Goal: Information Seeking & Learning: Learn about a topic

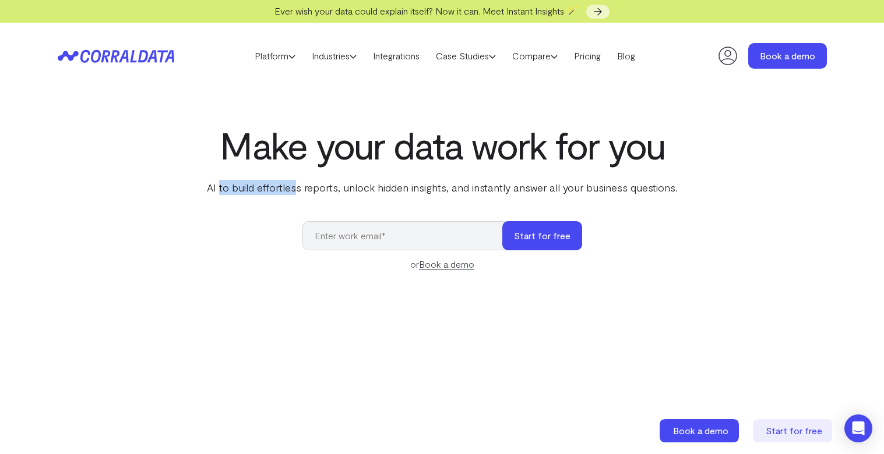
drag, startPoint x: 223, startPoint y: 191, endPoint x: 341, endPoint y: 188, distance: 118.3
click at [299, 188] on p "AI to build effortless reports, unlock hidden insights, and instantly answer al…" at bounding box center [441, 187] width 475 height 15
click at [341, 188] on p "AI to build effortless reports, unlock hidden insights, and instantly answer al…" at bounding box center [441, 187] width 475 height 15
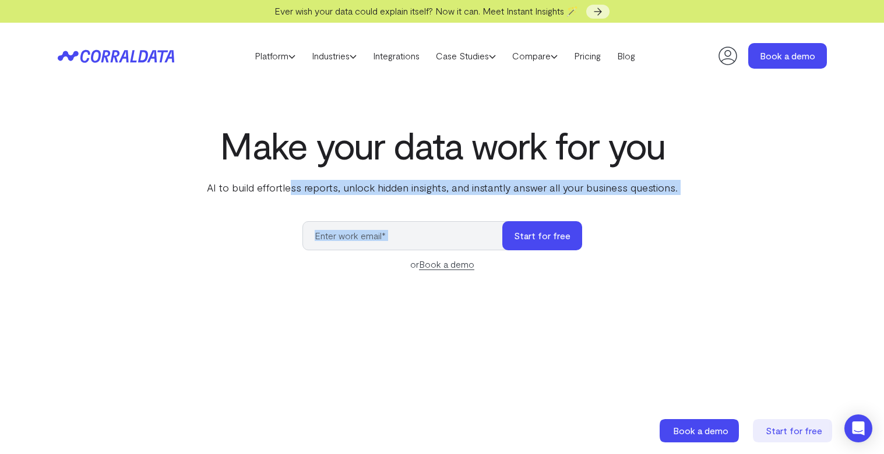
drag, startPoint x: 292, startPoint y: 188, endPoint x: 746, endPoint y: 195, distance: 453.8
click at [746, 195] on div "Make your data work for you AI to build effortless reports, unlock hidden insig…" at bounding box center [442, 384] width 839 height 521
drag, startPoint x: 282, startPoint y: 186, endPoint x: 682, endPoint y: 197, distance: 399.8
click at [682, 197] on div "Make your data work for you AI to build effortless reports, unlock hidden insig…" at bounding box center [442, 384] width 839 height 521
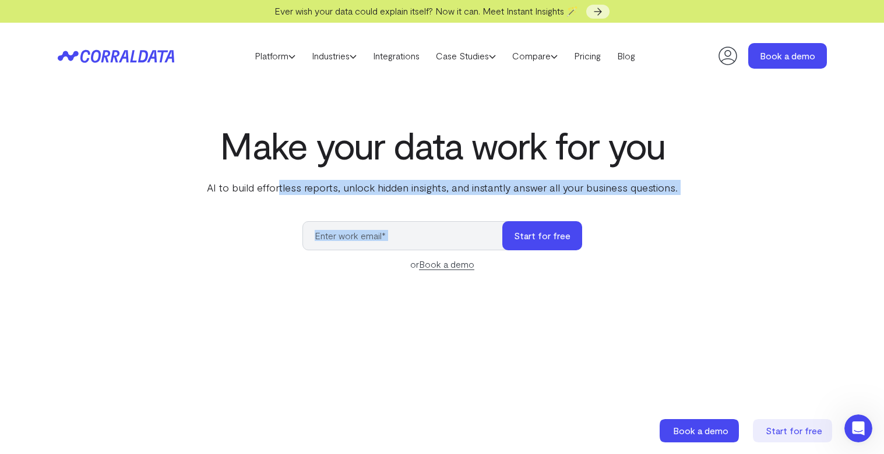
click at [682, 197] on div "Make your data work for you AI to build effortless reports, unlock hidden insig…" at bounding box center [442, 384] width 839 height 521
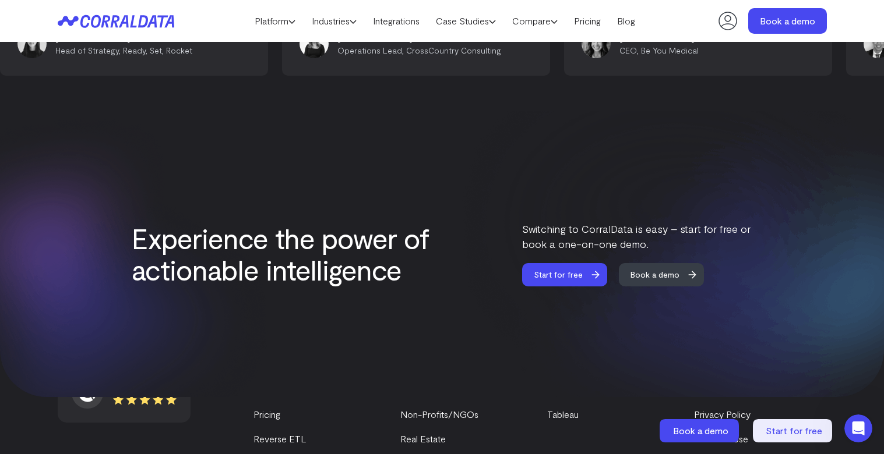
scroll to position [5026, 0]
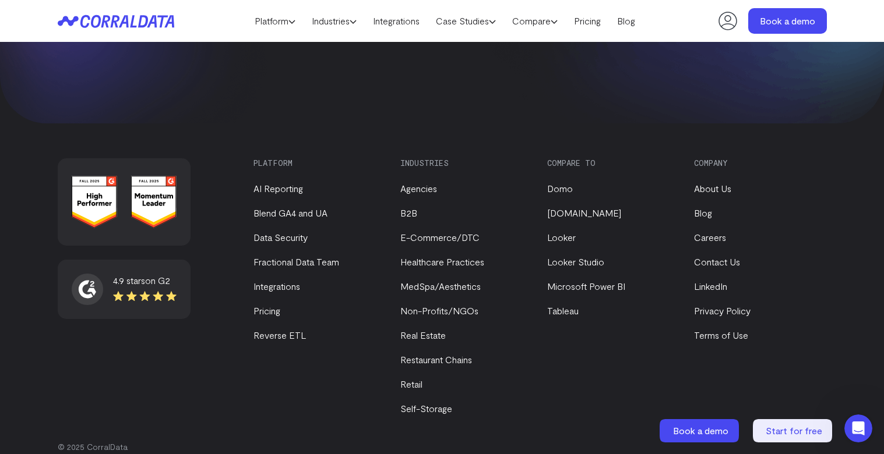
click at [711, 177] on ul "About Us Blog Careers Contact Us LinkedIn Privacy Policy Terms of Use" at bounding box center [757, 255] width 127 height 175
click at [712, 183] on link "About Us" at bounding box center [712, 188] width 37 height 11
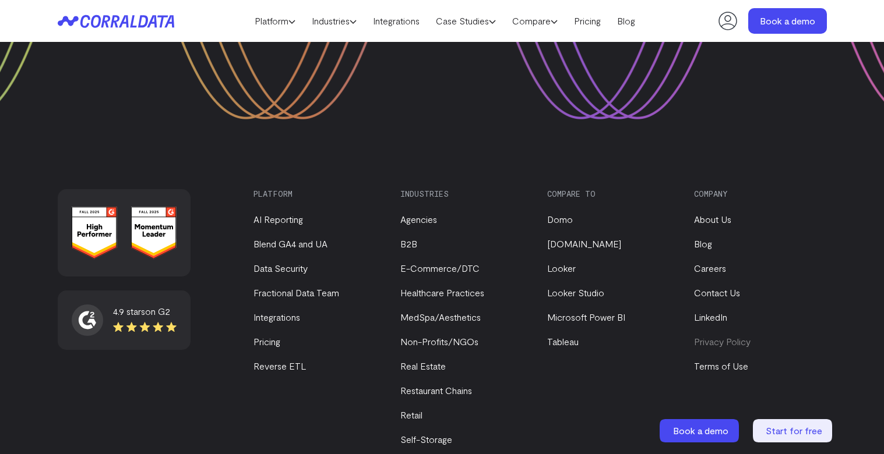
scroll to position [1631, 0]
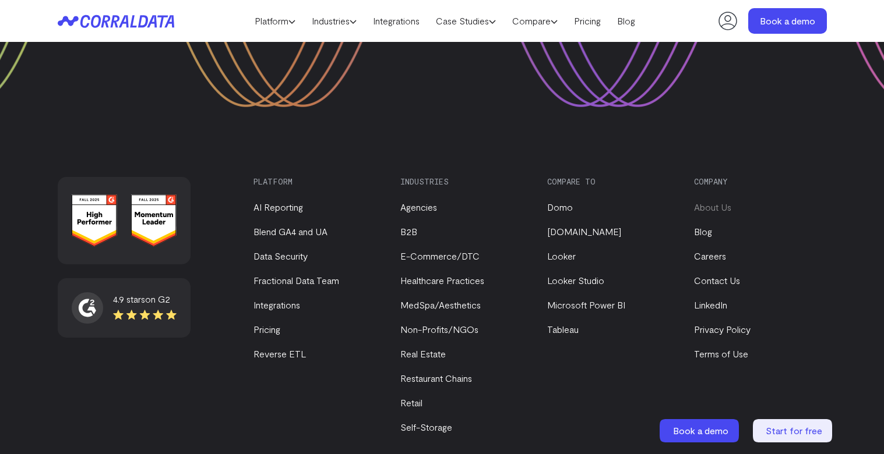
click at [715, 202] on link "About Us" at bounding box center [712, 207] width 37 height 11
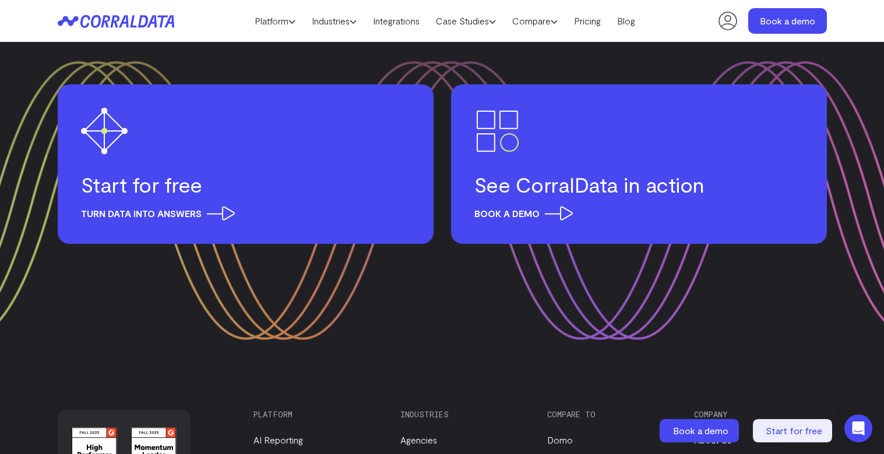
scroll to position [1633, 0]
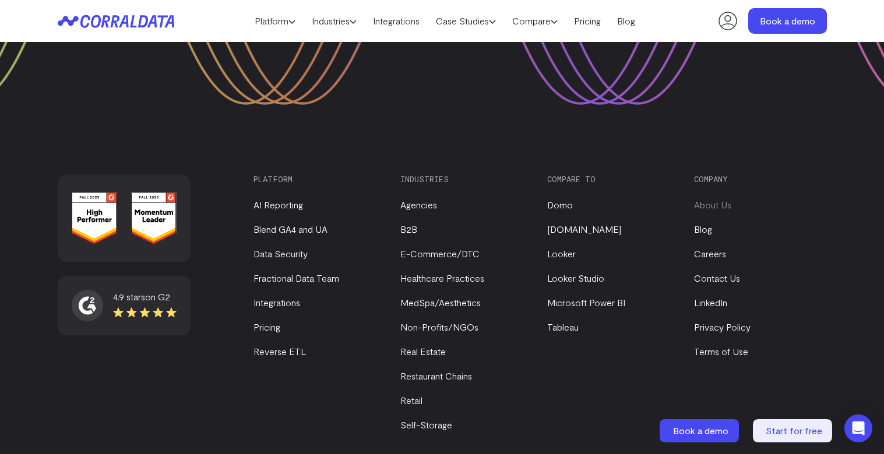
click at [709, 199] on link "About Us" at bounding box center [712, 204] width 37 height 11
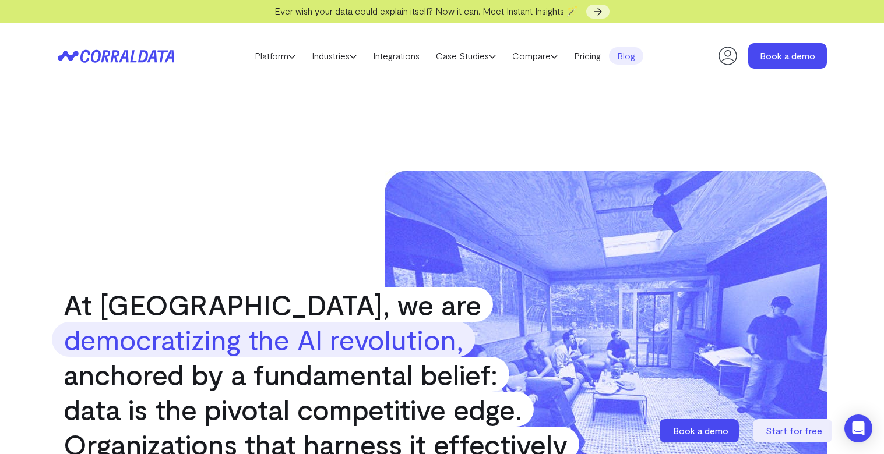
click at [643, 53] on link "Blog" at bounding box center [626, 55] width 34 height 17
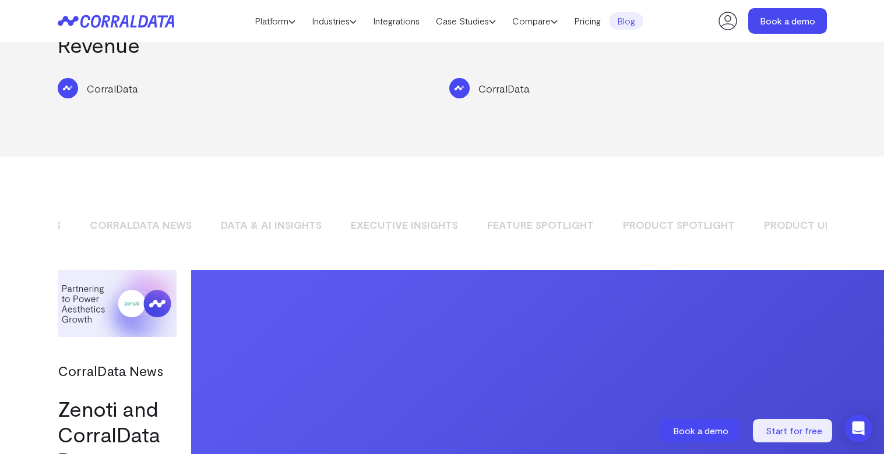
scroll to position [0, 168]
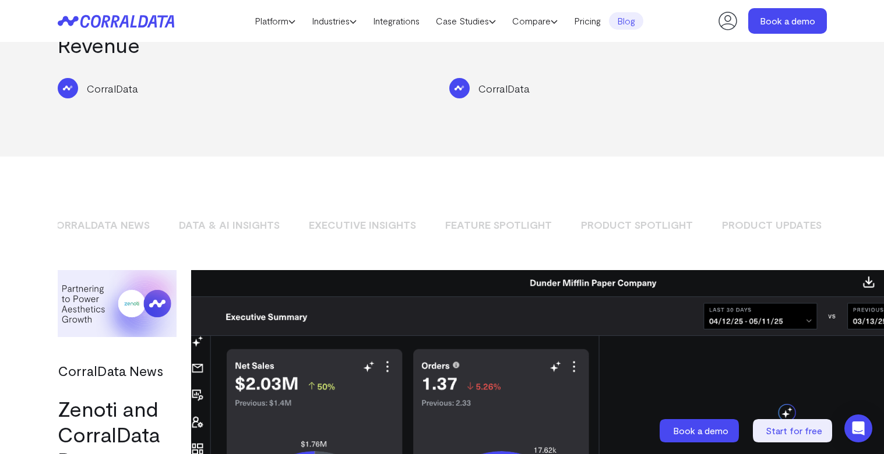
click at [641, 215] on link "Product Spotlight" at bounding box center [636, 225] width 129 height 20
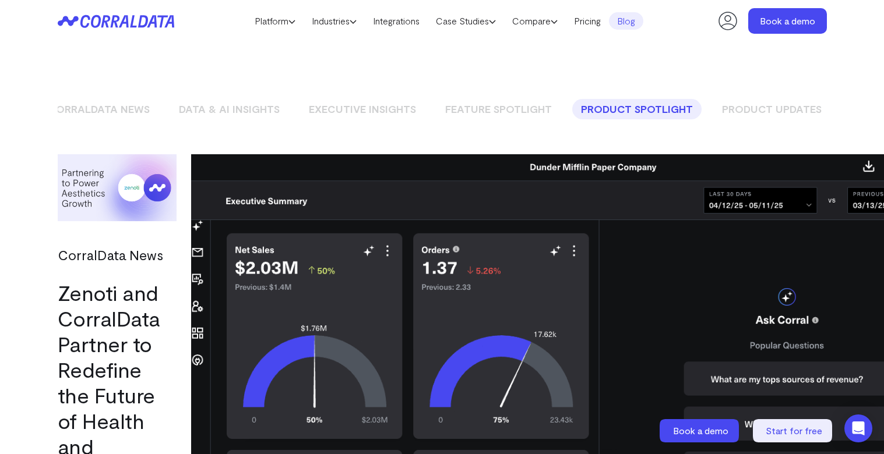
scroll to position [908, 0]
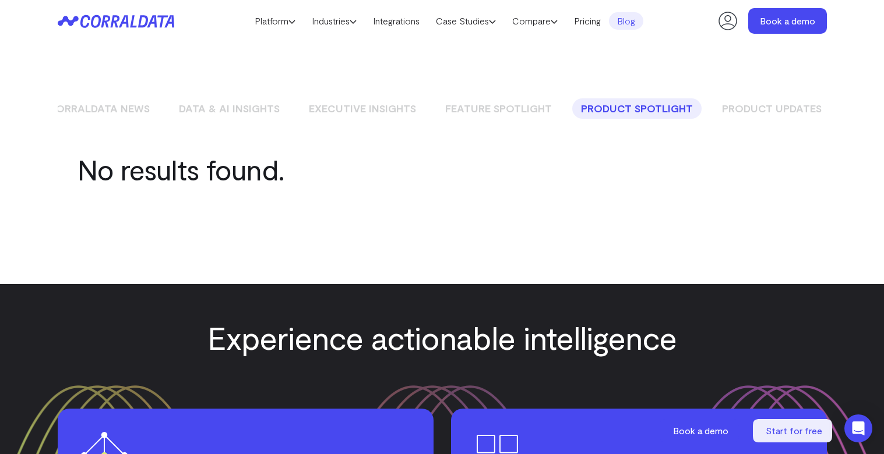
click at [507, 98] on link "Feature Spotlight" at bounding box center [498, 108] width 124 height 20
click at [358, 98] on link "Executive Insights" at bounding box center [362, 108] width 125 height 20
click at [637, 28] on link "Blog" at bounding box center [626, 20] width 34 height 17
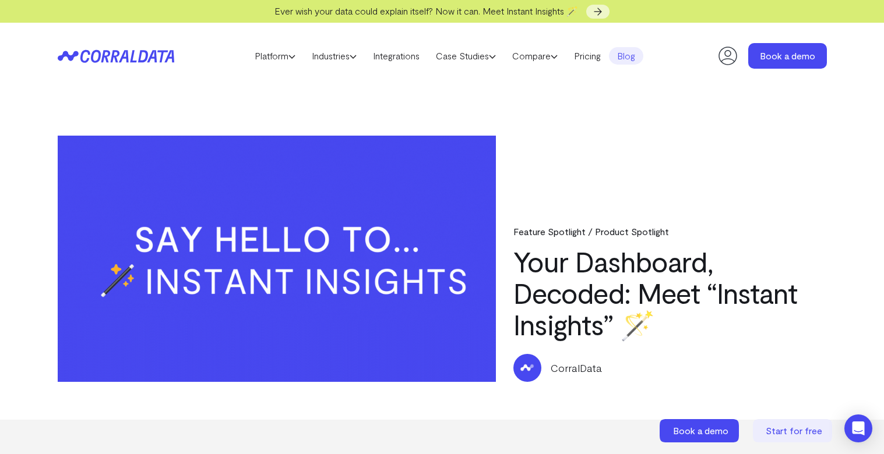
click at [457, 183] on img at bounding box center [277, 259] width 439 height 246
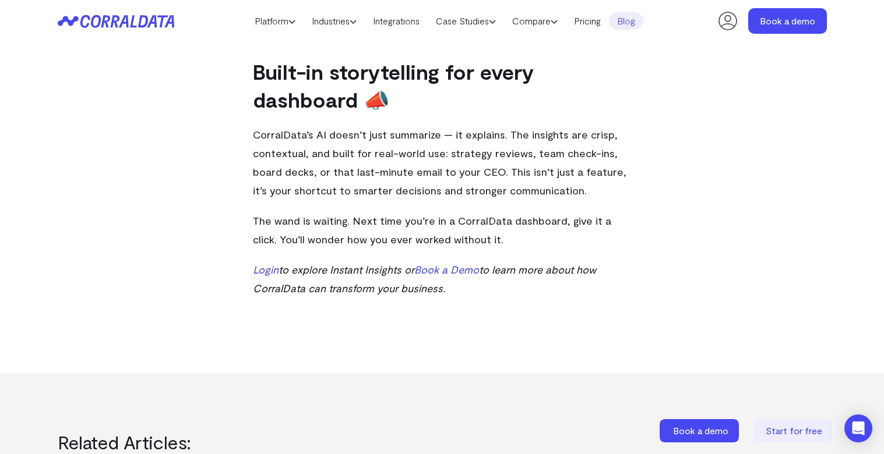
scroll to position [908, 0]
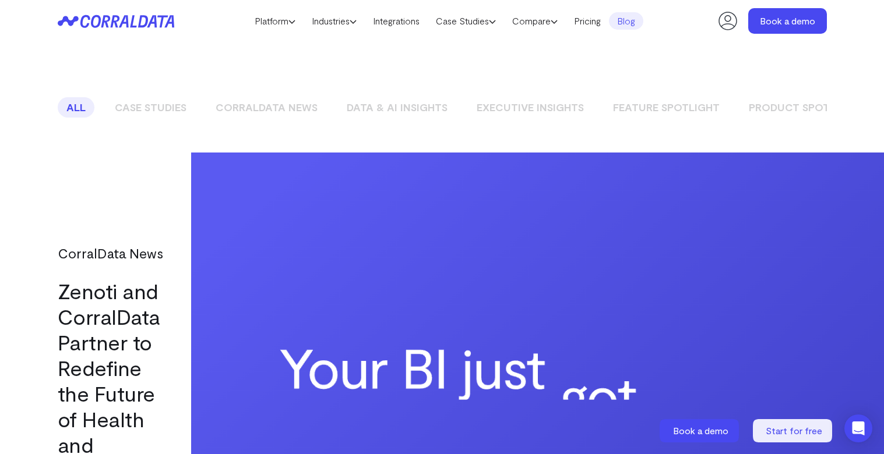
scroll to position [908, 0]
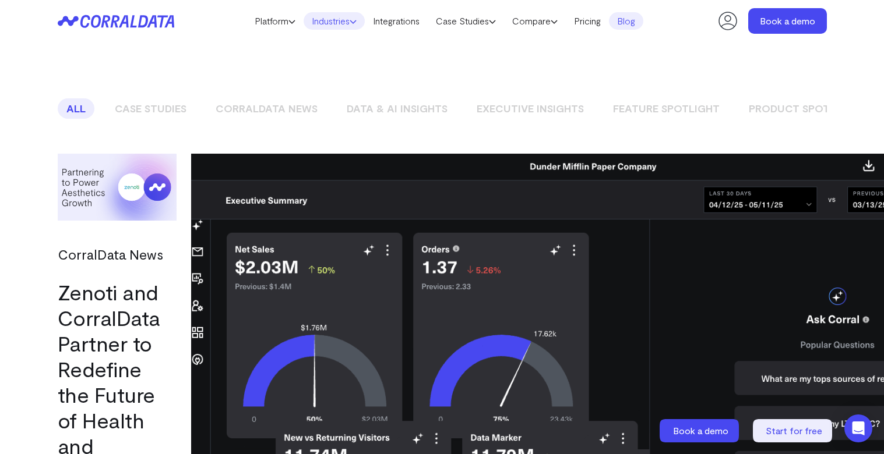
click at [322, 23] on link "Industries" at bounding box center [333, 20] width 61 height 17
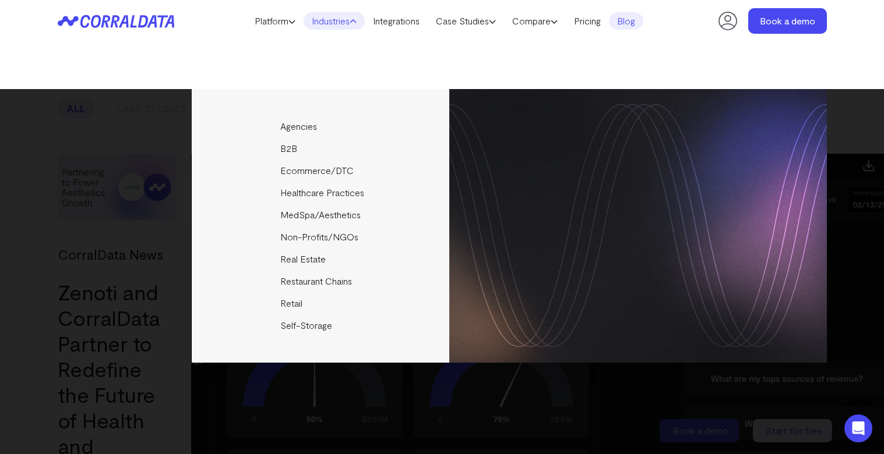
click at [323, 23] on link "Industries" at bounding box center [333, 20] width 61 height 17
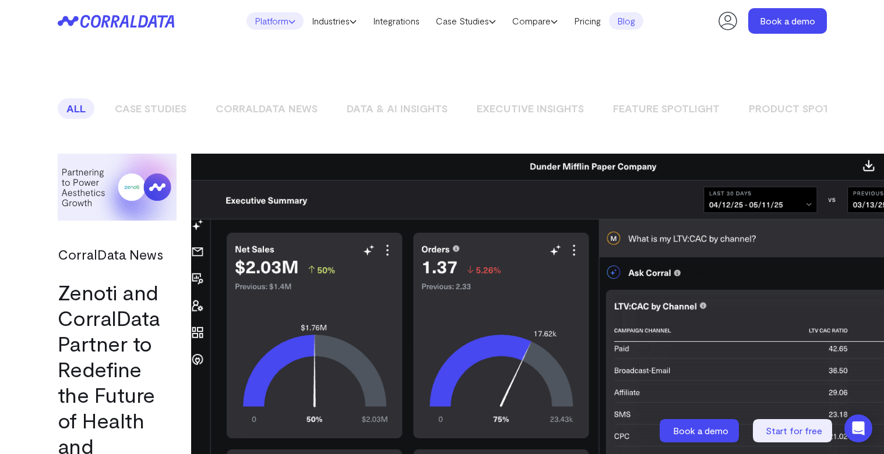
click at [275, 28] on link "Platform" at bounding box center [274, 20] width 57 height 17
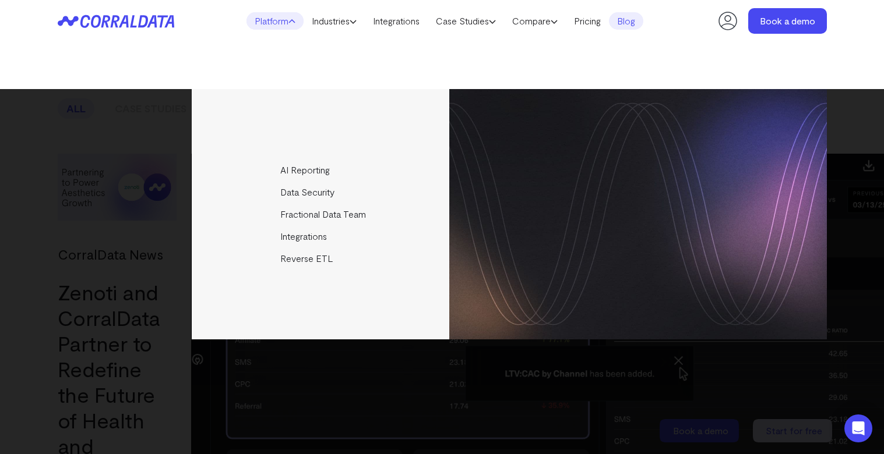
click at [275, 28] on link "Platform" at bounding box center [274, 20] width 57 height 17
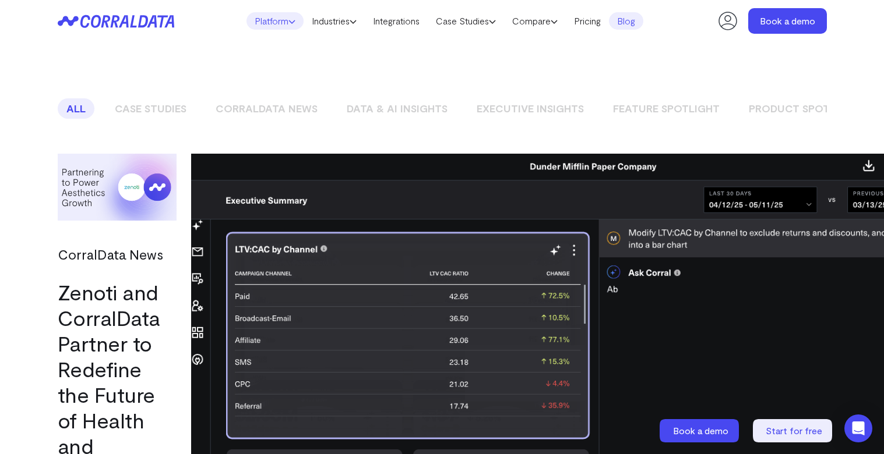
click at [267, 25] on link "Platform" at bounding box center [274, 20] width 57 height 17
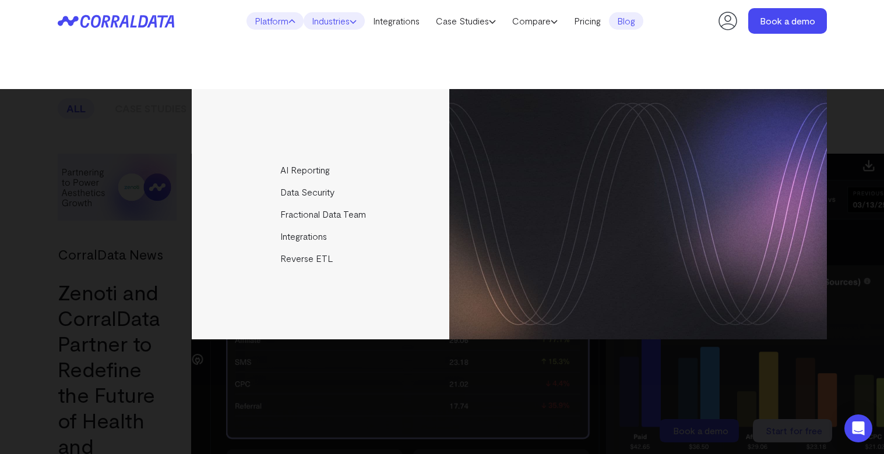
click at [333, 23] on link "Industries" at bounding box center [333, 20] width 61 height 17
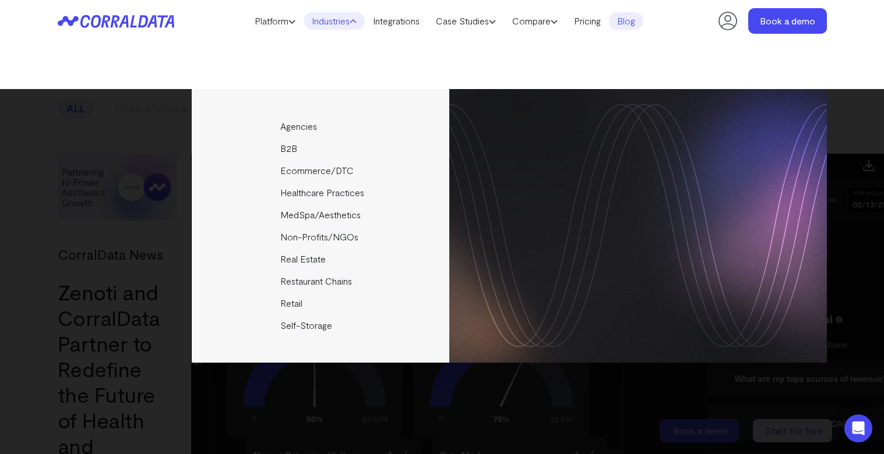
click at [136, 23] on icon at bounding box center [116, 21] width 117 height 13
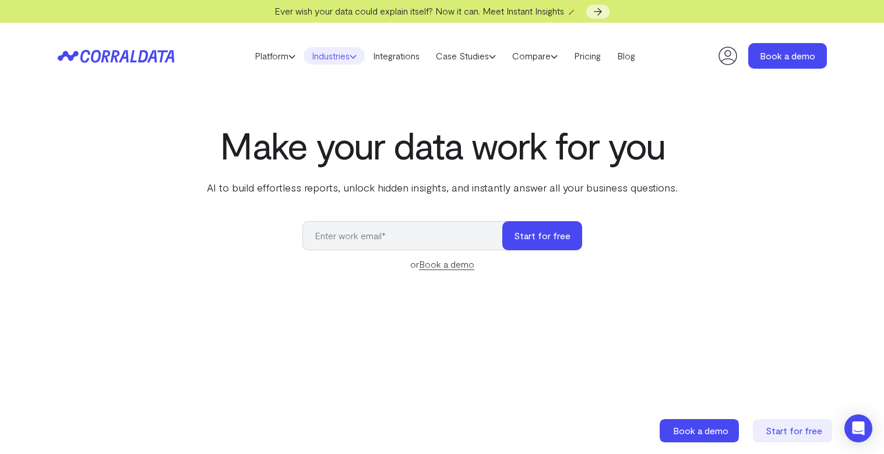
click at [354, 53] on link "Industries" at bounding box center [333, 55] width 61 height 17
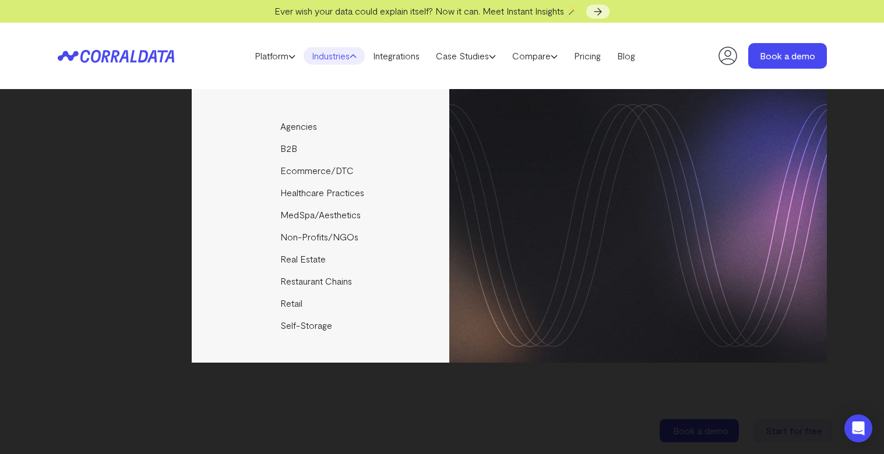
click at [112, 243] on div "Agencies Help your clients become data driven faster through seamless reporting…" at bounding box center [442, 226] width 769 height 274
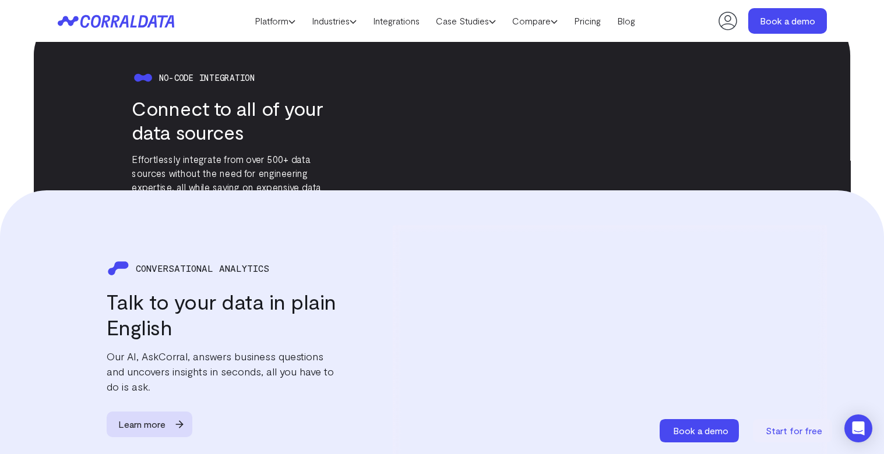
scroll to position [1374, 0]
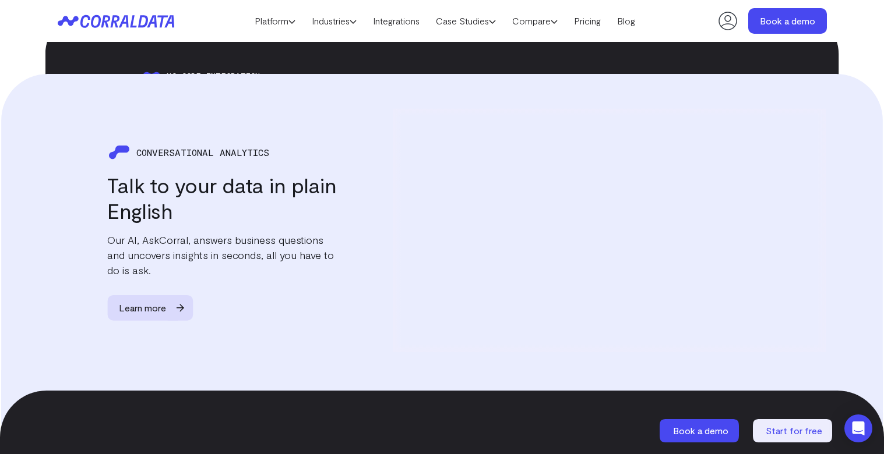
click at [144, 26] on icon at bounding box center [142, 21] width 10 height 12
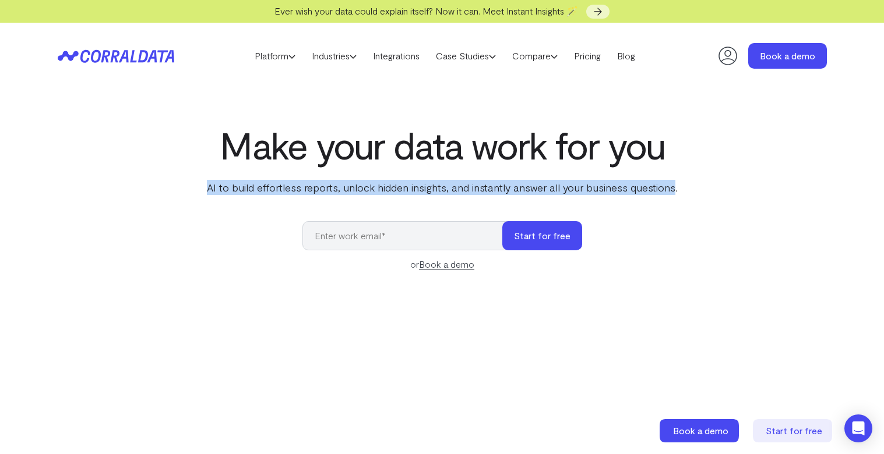
drag, startPoint x: 209, startPoint y: 192, endPoint x: 673, endPoint y: 194, distance: 464.3
click at [673, 194] on p "AI to build effortless reports, unlock hidden insights, and instantly answer al…" at bounding box center [441, 187] width 475 height 15
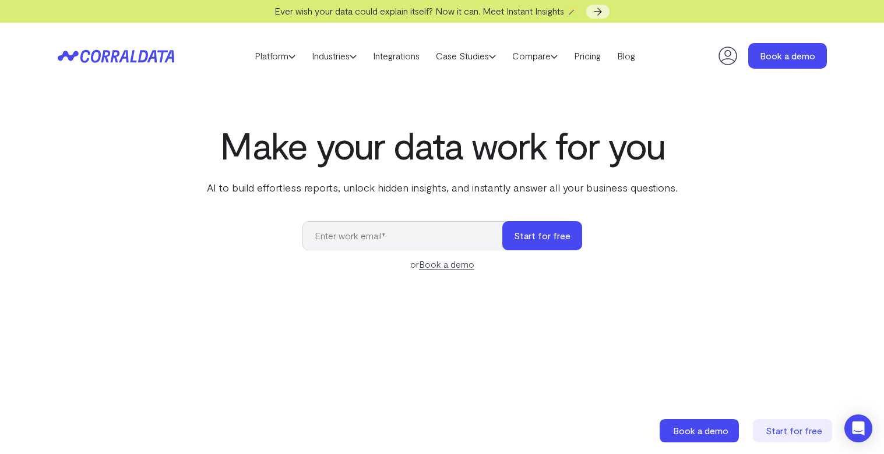
drag, startPoint x: 520, startPoint y: 196, endPoint x: 370, endPoint y: 185, distance: 149.6
click at [370, 185] on p "AI to build effortless reports, unlock hidden insights, and instantly answer al…" at bounding box center [441, 187] width 475 height 15
click at [326, 183] on p "AI to build effortless reports, unlock hidden insights, and instantly answer al…" at bounding box center [441, 187] width 475 height 15
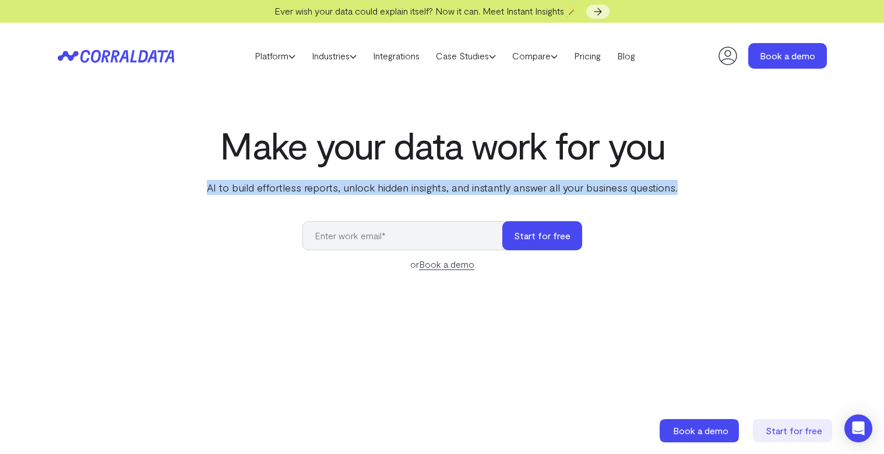
click at [326, 183] on p "AI to build effortless reports, unlock hidden insights, and instantly answer al…" at bounding box center [441, 187] width 475 height 15
copy div "AI to build effortless reports, unlock hidden insights, and instantly answer al…"
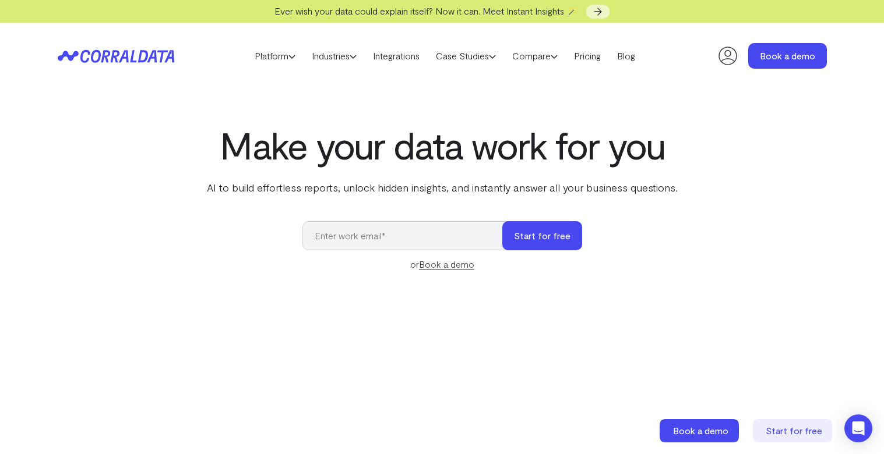
click at [204, 209] on div "Make your data work for you AI to build effortless reports, unlock hidden insig…" at bounding box center [442, 384] width 839 height 521
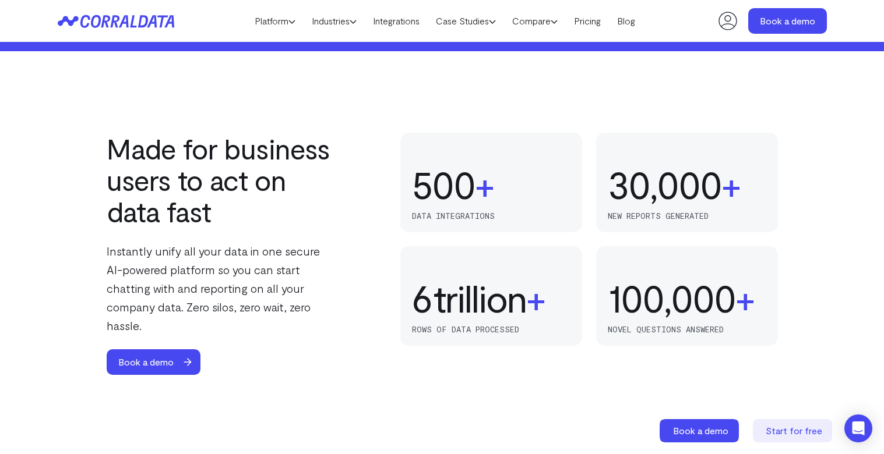
scroll to position [675, 0]
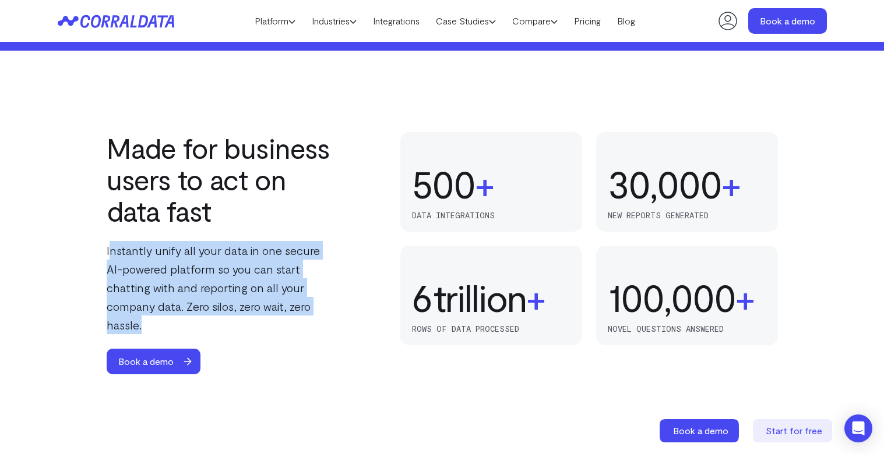
drag, startPoint x: 108, startPoint y: 250, endPoint x: 288, endPoint y: 309, distance: 189.7
click at [289, 310] on p "Instantly unify all your data in one secure AI-powered platform so you can star…" at bounding box center [222, 287] width 231 height 93
copy p "nstantly unify all your data in one secure AI-powered platform so you can start…"
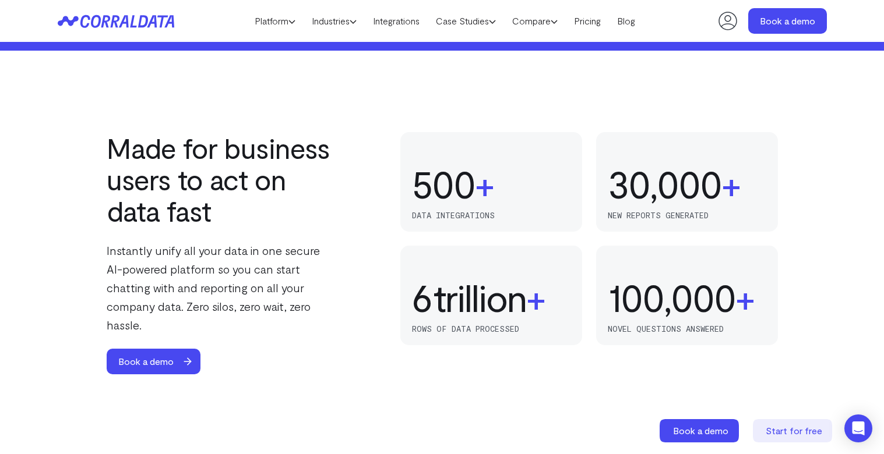
click at [195, 204] on h2 "Made for business users to act on data fast" at bounding box center [222, 179] width 231 height 94
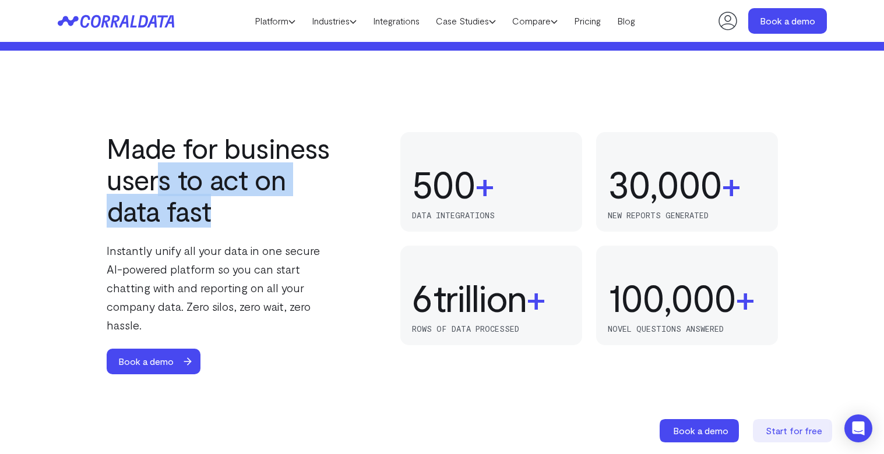
drag, startPoint x: 161, startPoint y: 188, endPoint x: 253, endPoint y: 236, distance: 103.4
click at [250, 223] on h2 "Made for business users to act on data fast" at bounding box center [222, 179] width 231 height 94
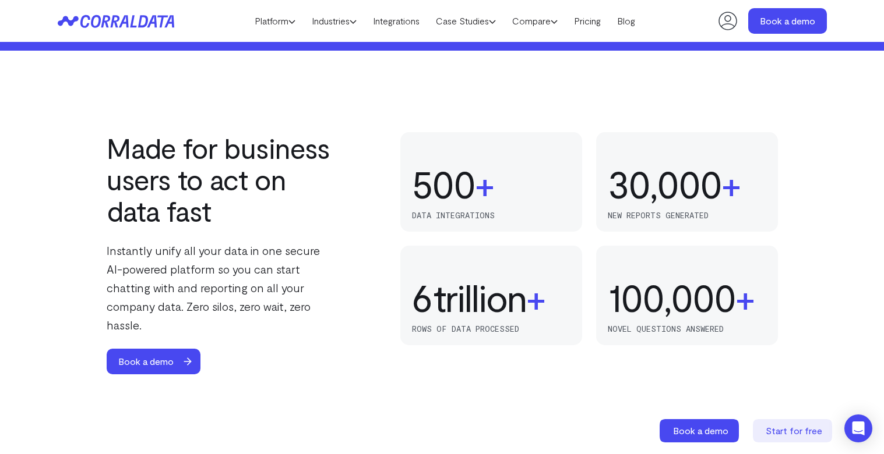
click at [253, 236] on div "Made for business users to act on data fast Instantly unify all your data in on…" at bounding box center [222, 253] width 231 height 242
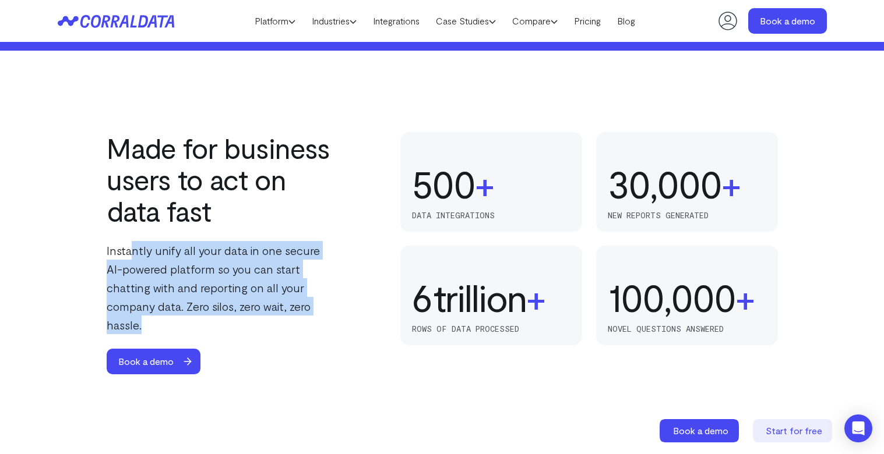
drag, startPoint x: 132, startPoint y: 253, endPoint x: 297, endPoint y: 310, distance: 174.3
click at [297, 310] on p "Instantly unify all your data in one secure AI-powered platform so you can star…" at bounding box center [222, 287] width 231 height 93
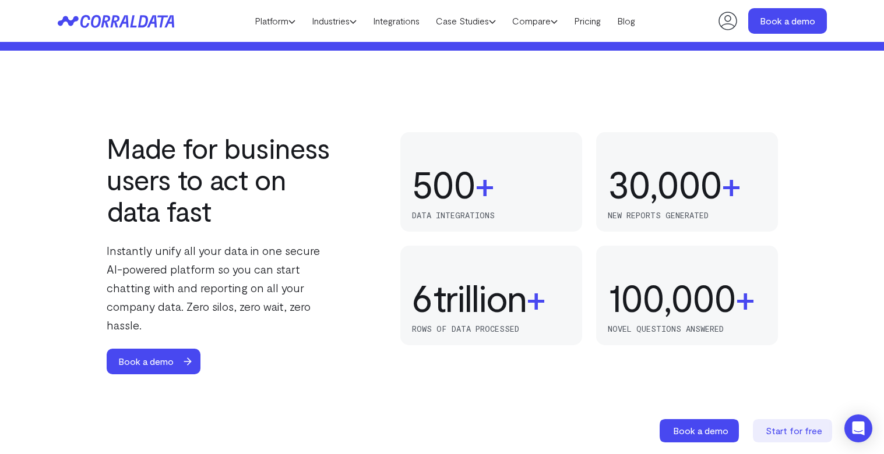
click at [174, 277] on p "Instantly unify all your data in one secure AI-powered platform so you can star…" at bounding box center [222, 287] width 231 height 93
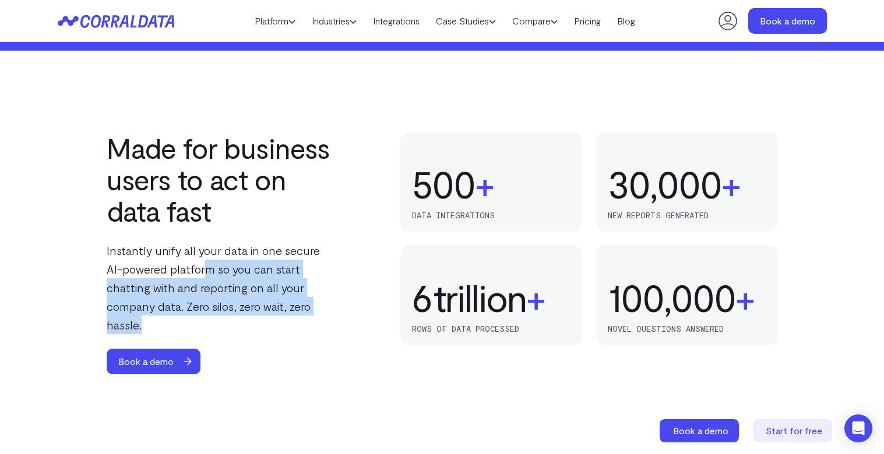
drag, startPoint x: 188, startPoint y: 270, endPoint x: 368, endPoint y: 305, distance: 183.2
click at [368, 305] on div "Made for business users to act on data fast Instantly unify all your data in on…" at bounding box center [442, 253] width 671 height 242
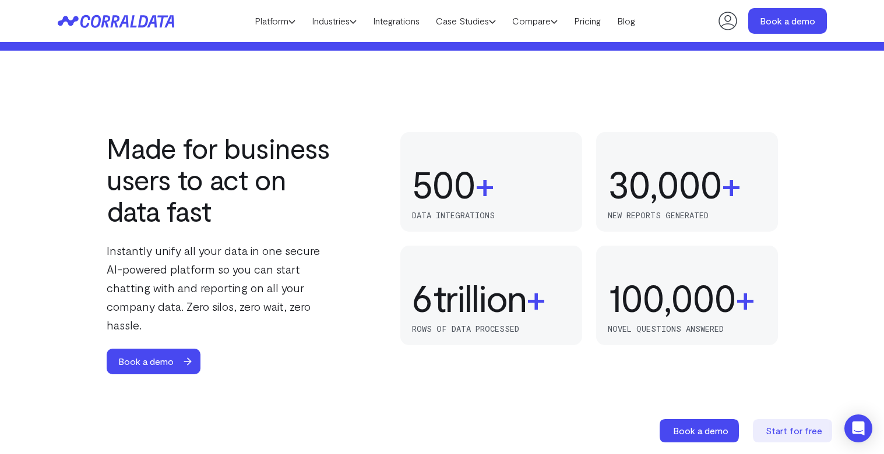
click at [302, 349] on div "Book a demo" at bounding box center [222, 362] width 231 height 26
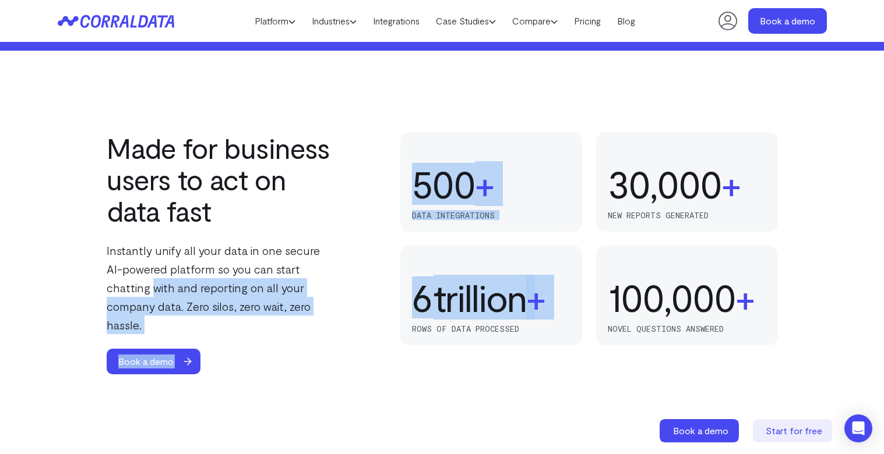
drag, startPoint x: 102, startPoint y: 281, endPoint x: 373, endPoint y: 332, distance: 275.7
click at [373, 332] on div "Made for business users to act on data fast Instantly unify all your data in on…" at bounding box center [442, 253] width 839 height 242
click at [319, 322] on div "Made for business users to act on data fast Instantly unify all your data in on…" at bounding box center [222, 253] width 231 height 242
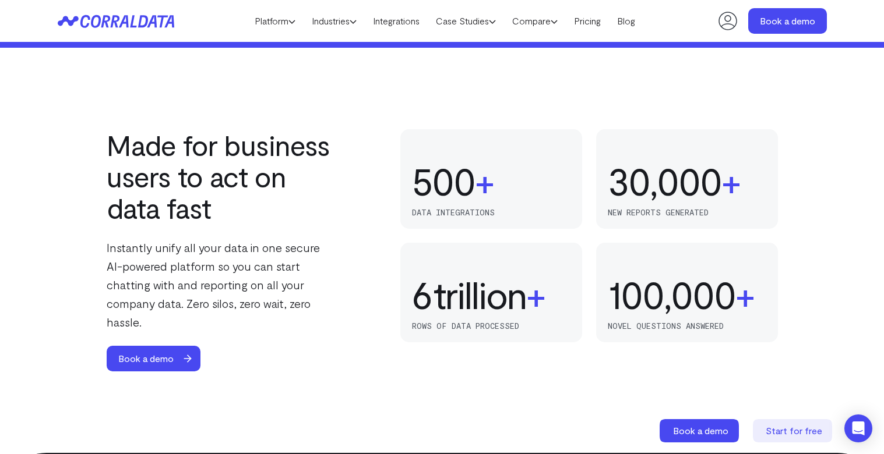
scroll to position [908, 0]
